Goal: Find specific page/section: Find specific page/section

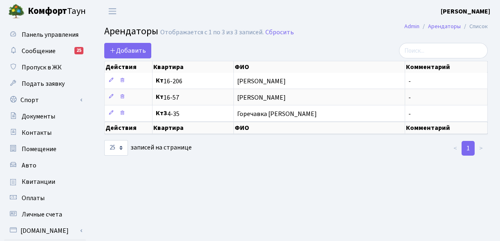
select select "25"
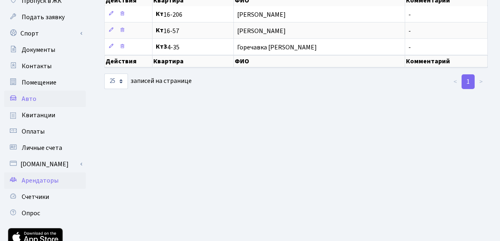
scroll to position [61, 0]
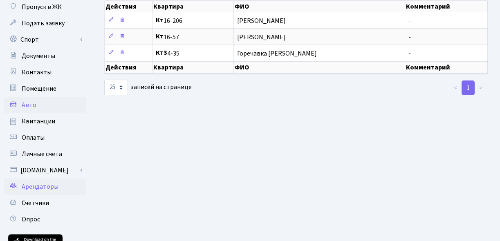
click at [47, 99] on link "Авто" at bounding box center [45, 105] width 82 height 16
click at [34, 105] on font "Авто" at bounding box center [29, 105] width 15 height 9
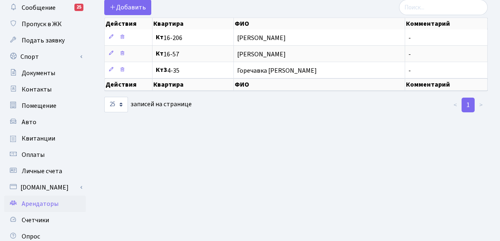
scroll to position [32, 0]
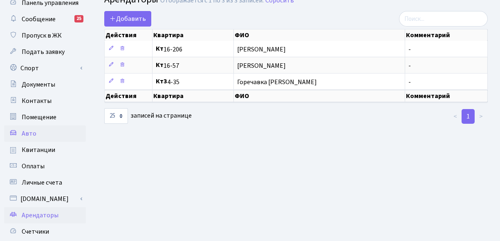
click at [26, 137] on font "Авто" at bounding box center [29, 133] width 15 height 9
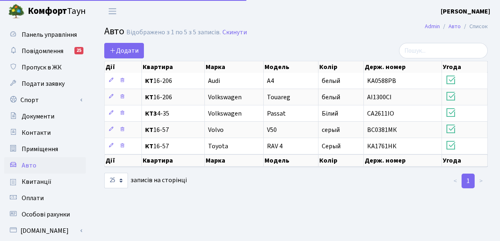
select select "25"
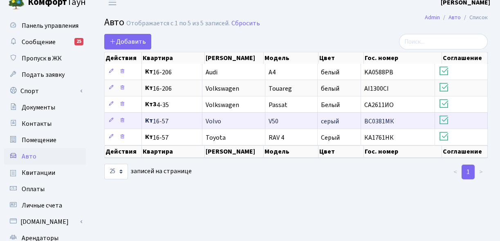
scroll to position [7, 0]
